Goal: Obtain resource: Obtain resource

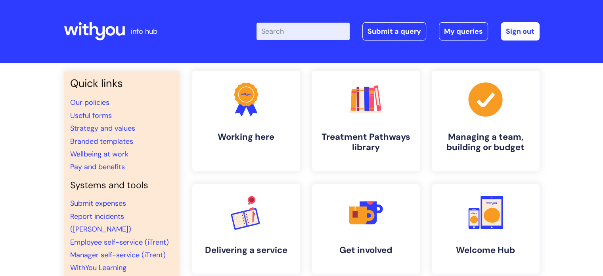
click at [280, 30] on input "Enter your search term here..." at bounding box center [303, 31] width 93 height 17
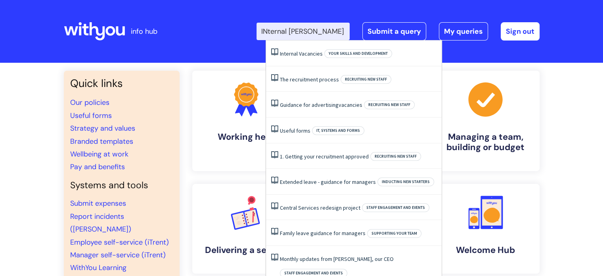
type input "INternal vacan"
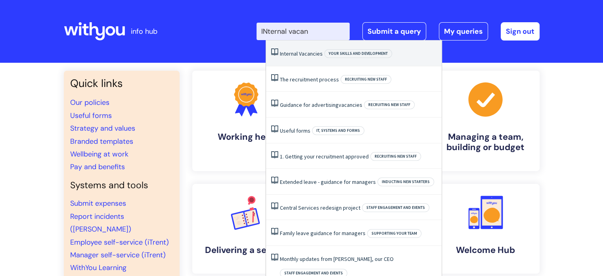
click at [302, 54] on span "Vacancies" at bounding box center [311, 53] width 24 height 7
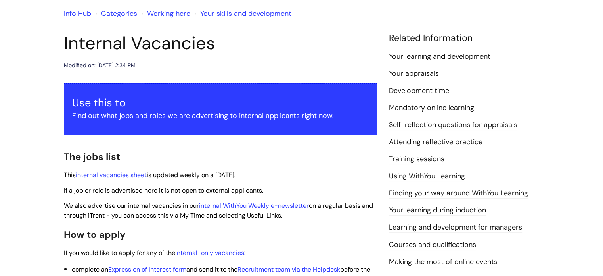
scroll to position [79, 0]
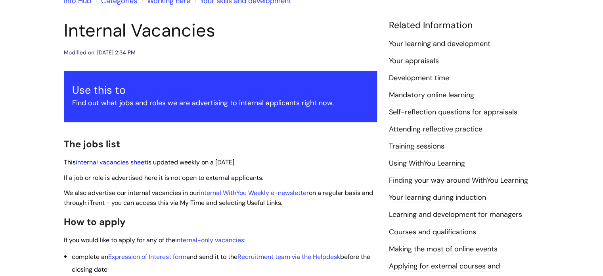
click at [124, 161] on link "internal vacancies sheet" at bounding box center [111, 162] width 71 height 8
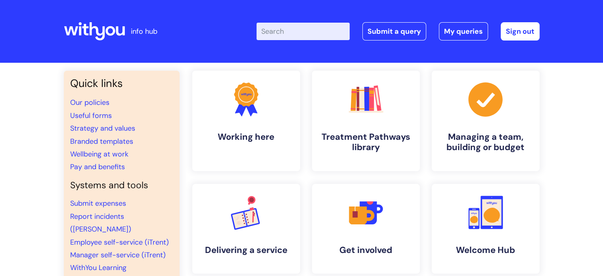
drag, startPoint x: 313, startPoint y: 33, endPoint x: 311, endPoint y: 36, distance: 4.1
click at [313, 33] on input "Enter your search term here..." at bounding box center [303, 31] width 93 height 17
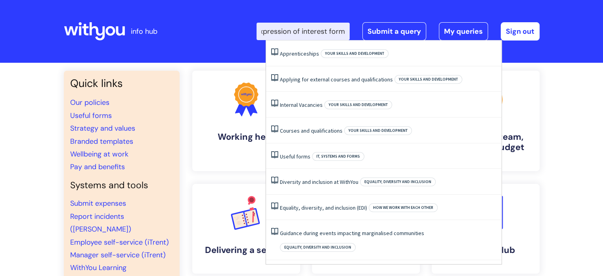
type input "expression of interest forms"
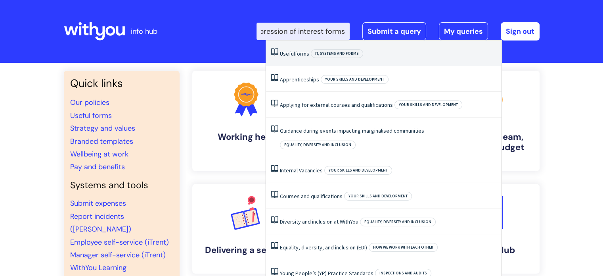
click at [323, 54] on span "IT, systems and forms" at bounding box center [337, 53] width 52 height 9
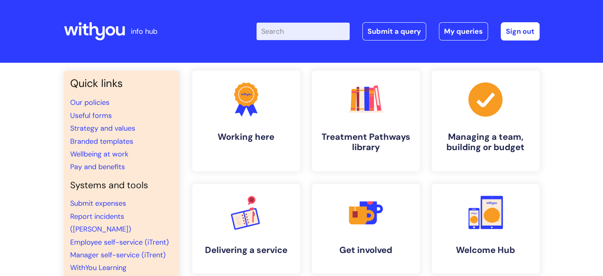
scroll to position [0, 0]
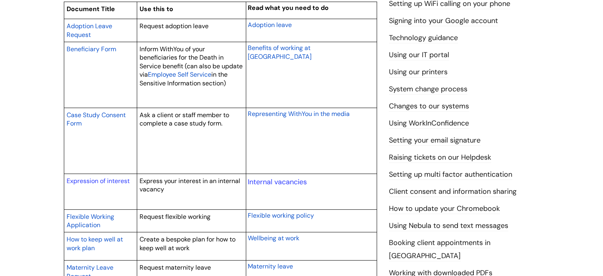
scroll to position [238, 0]
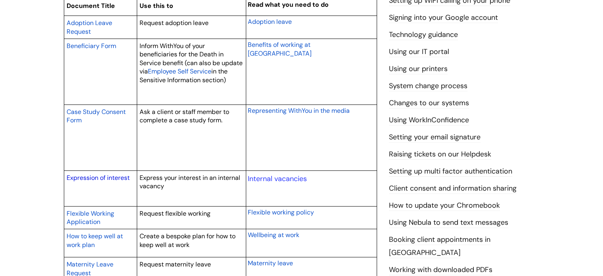
click at [104, 179] on link "Expression of interest" at bounding box center [98, 177] width 63 height 8
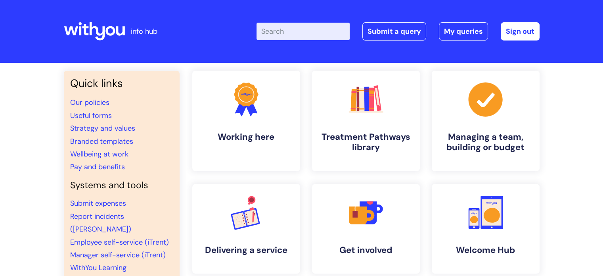
click at [294, 32] on input "Enter your search term here..." at bounding box center [303, 31] width 93 height 17
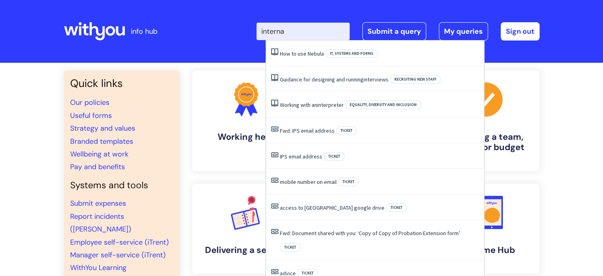
type input "internal"
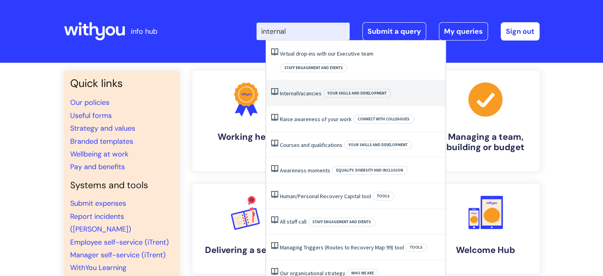
click at [335, 89] on span "Your skills and development" at bounding box center [357, 93] width 68 height 9
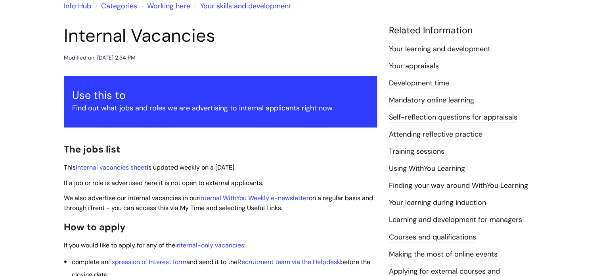
scroll to position [79, 0]
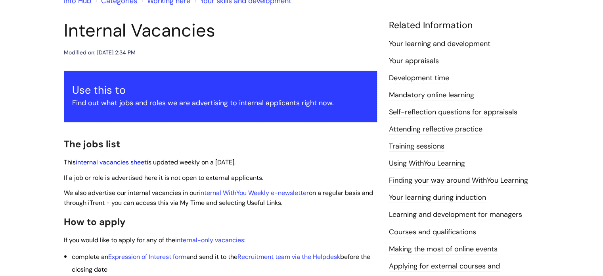
click at [122, 159] on link "internal vacancies sheet" at bounding box center [111, 162] width 71 height 8
